Goal: Information Seeking & Learning: Understand process/instructions

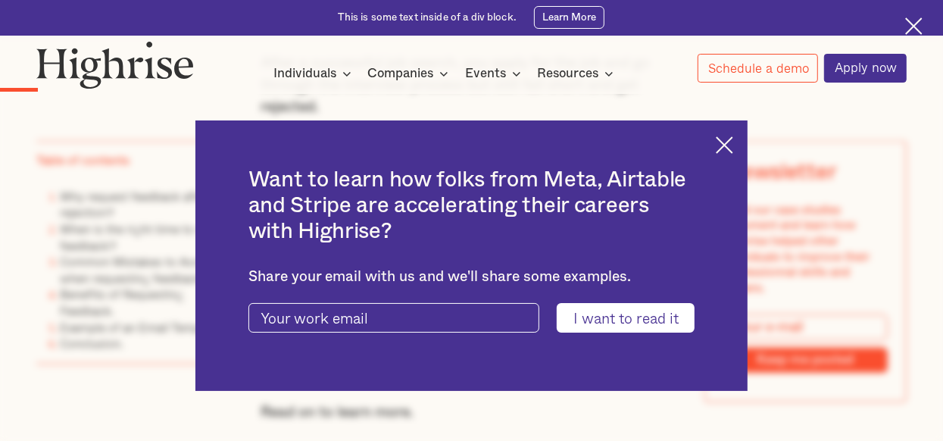
scroll to position [962, 0]
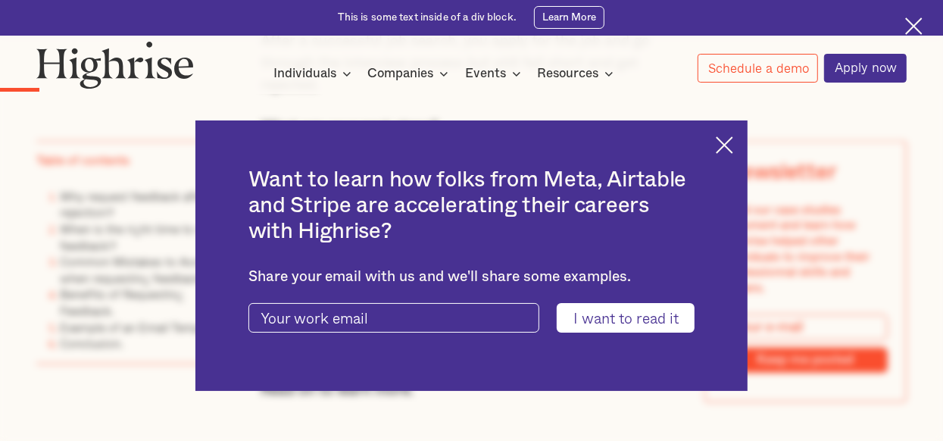
click at [733, 141] on img at bounding box center [724, 144] width 17 height 17
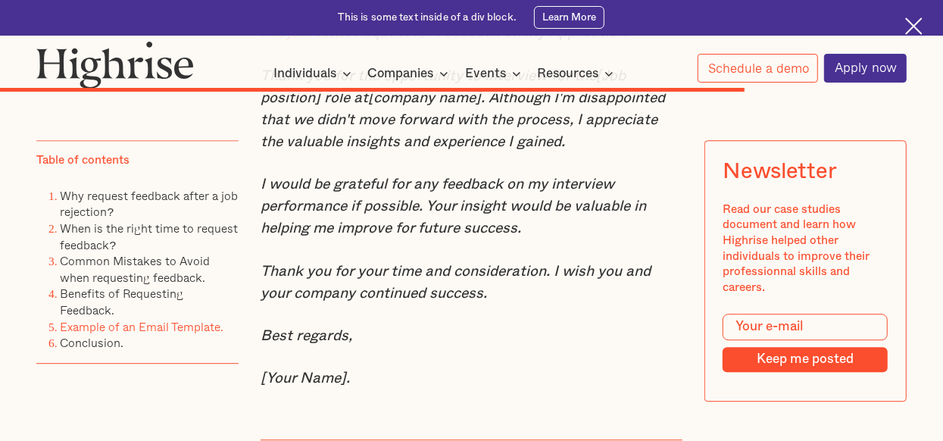
scroll to position [6512, 0]
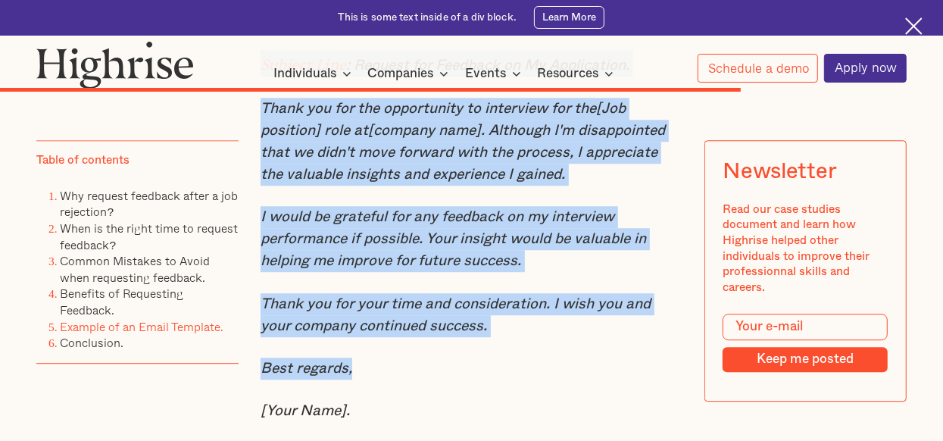
drag, startPoint x: 260, startPoint y: 114, endPoint x: 575, endPoint y: 417, distance: 437.6
copy div "Subject Line : Request for Feedback on My Application. Thank you for the opport…"
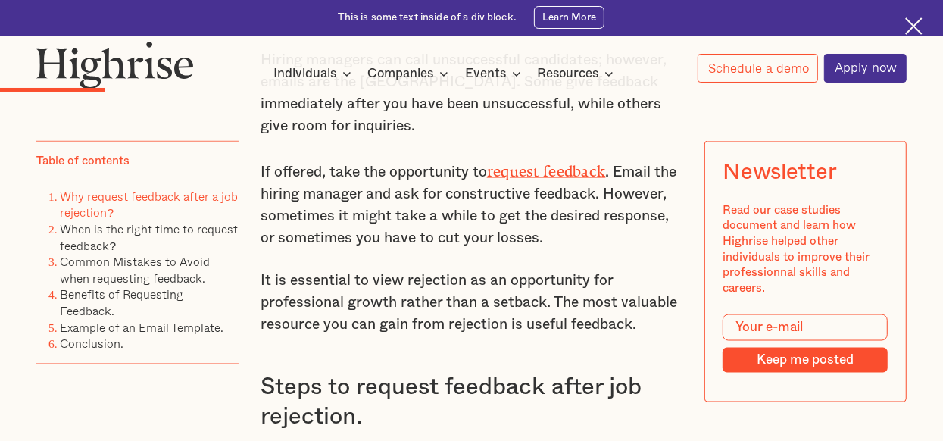
scroll to position [1497, 0]
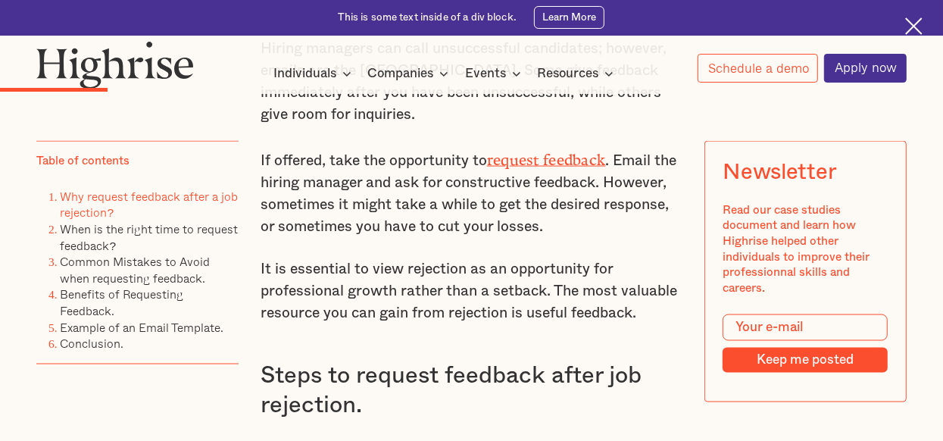
click at [582, 161] on strong "request feedback" at bounding box center [546, 156] width 119 height 10
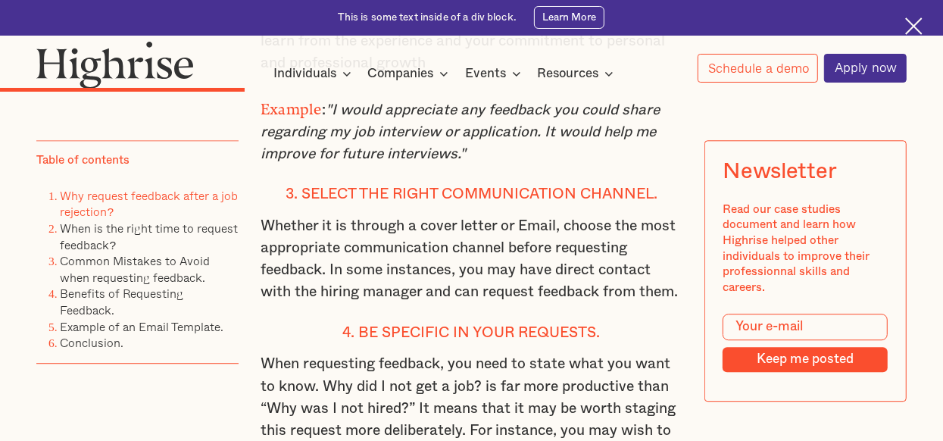
scroll to position [2578, 0]
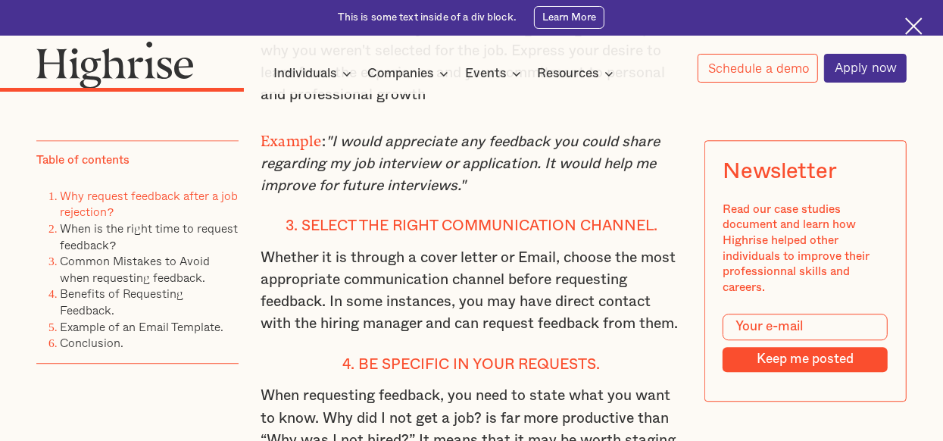
drag, startPoint x: 333, startPoint y: 154, endPoint x: 669, endPoint y: 192, distance: 337.5
click at [669, 192] on p "Example : "I would appreciate any feedback you could share regarding my job int…" at bounding box center [471, 161] width 423 height 70
copy em "I would appreciate any feedback you could share regarding my job interview or a…"
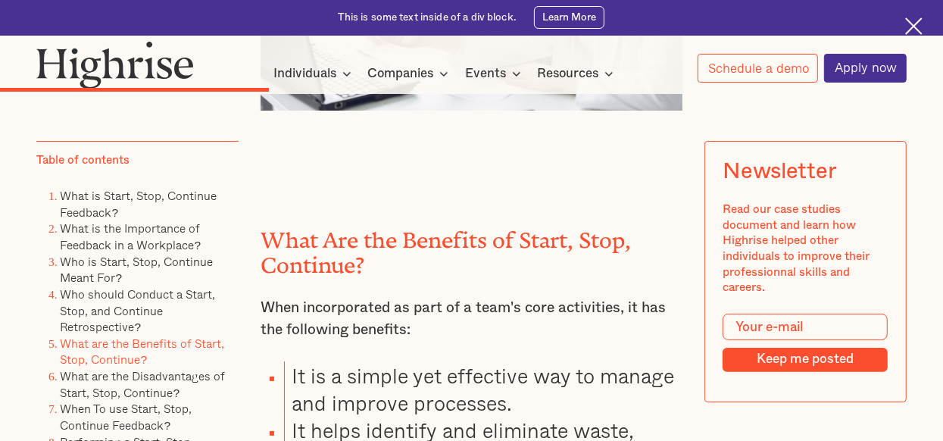
scroll to position [3975, 0]
